Goal: Information Seeking & Learning: Learn about a topic

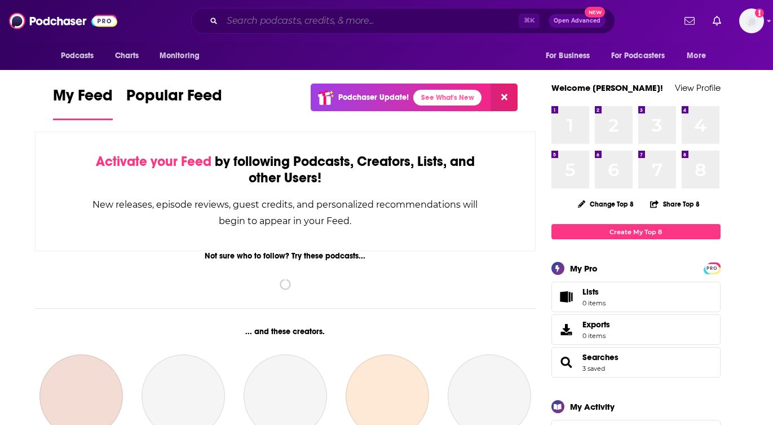
click at [361, 24] on input "Search podcasts, credits, & more..." at bounding box center [370, 21] width 297 height 18
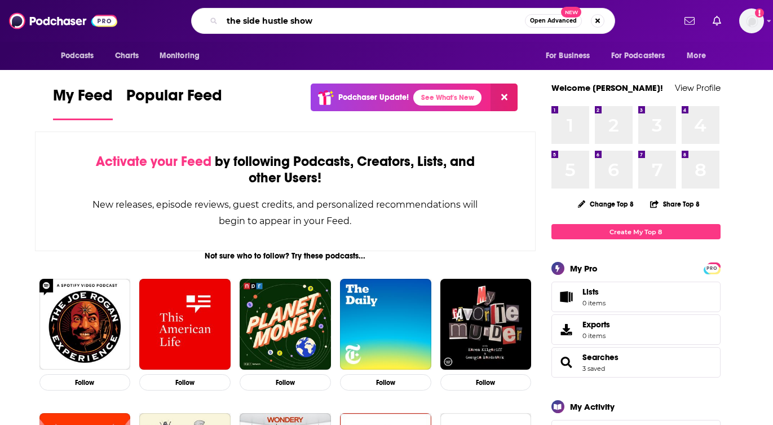
type input "the side hustle show"
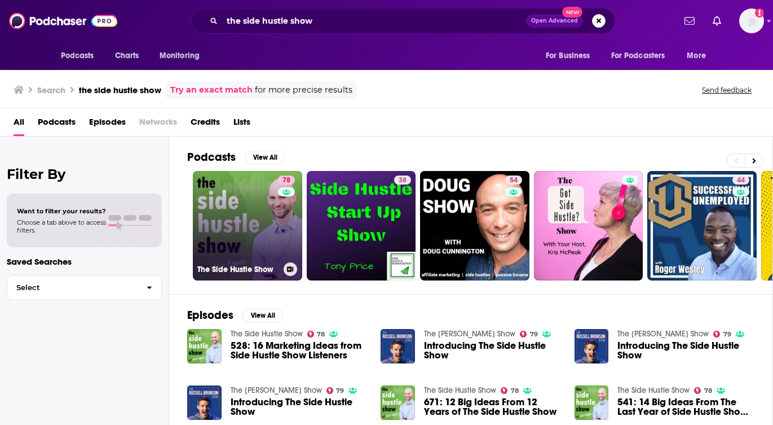
click at [227, 213] on link "78 The Side Hustle Show" at bounding box center [247, 225] width 109 height 109
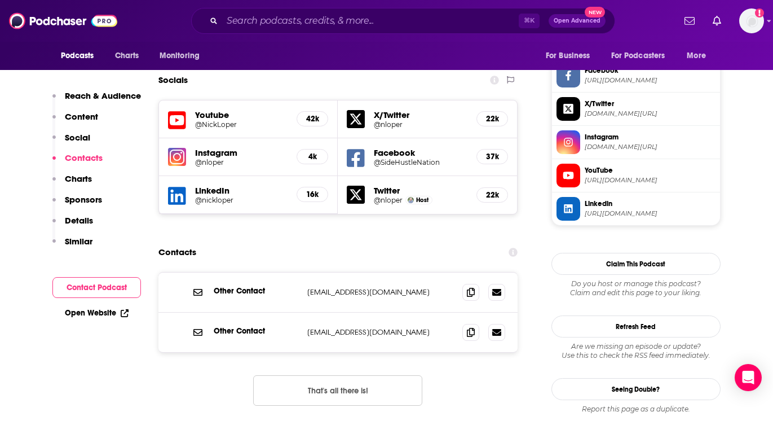
scroll to position [997, 0]
